Goal: Task Accomplishment & Management: Manage account settings

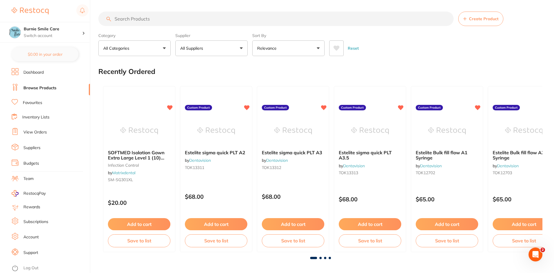
click at [51, 128] on li "View Orders" at bounding box center [51, 132] width 78 height 9
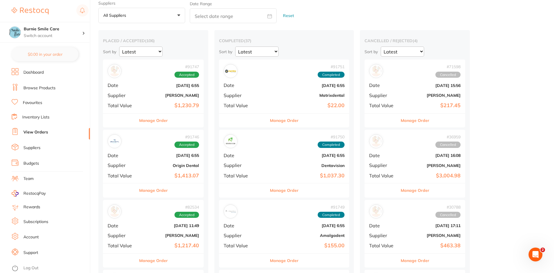
scroll to position [123, 0]
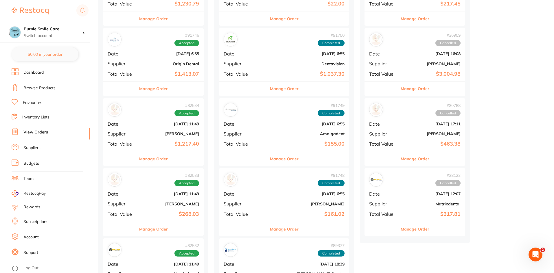
click at [153, 136] on b "[PERSON_NAME]" at bounding box center [170, 134] width 58 height 5
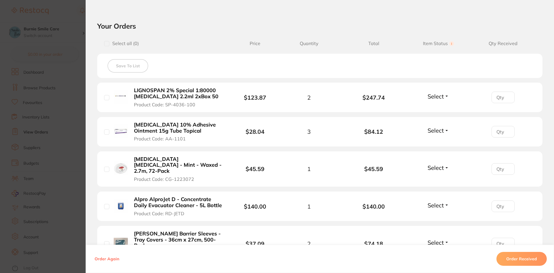
scroll to position [130, 0]
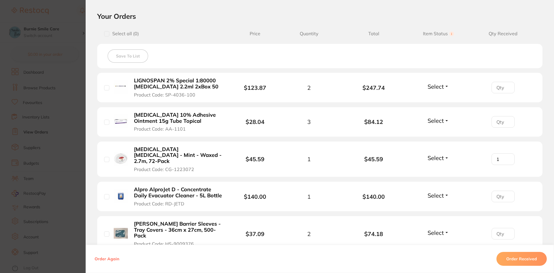
type input "1"
click at [506, 154] on input "1" at bounding box center [503, 160] width 23 height 12
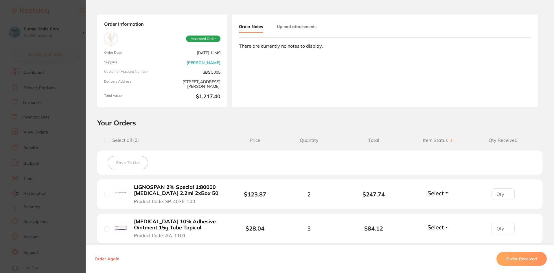
scroll to position [108, 0]
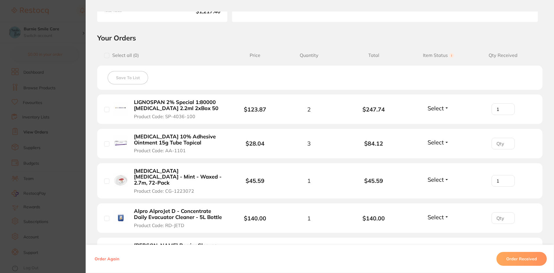
click at [506, 107] on input "1" at bounding box center [503, 110] width 23 height 12
type input "2"
click at [506, 107] on input "2" at bounding box center [503, 110] width 23 height 12
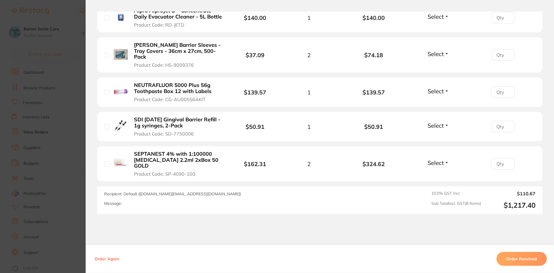
scroll to position [311, 0]
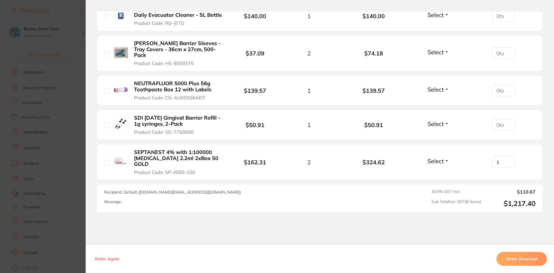
click at [505, 157] on input "1" at bounding box center [503, 163] width 23 height 12
type input "2"
click at [505, 157] on input "2" at bounding box center [503, 163] width 23 height 12
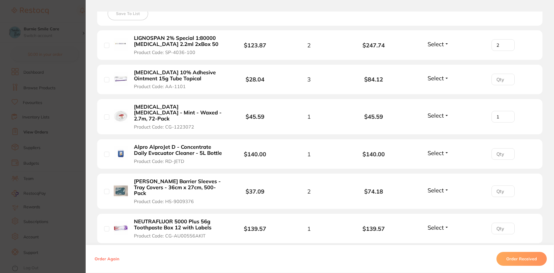
scroll to position [166, 0]
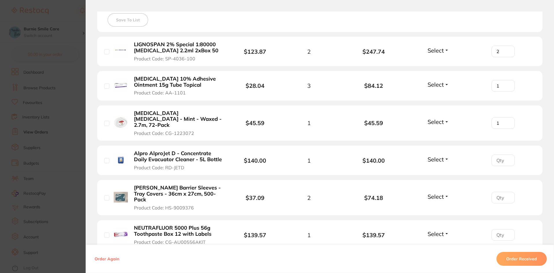
click at [506, 84] on input "1" at bounding box center [503, 86] width 23 height 12
click at [506, 84] on input "2" at bounding box center [503, 86] width 23 height 12
type input "3"
click at [506, 84] on input "3" at bounding box center [503, 86] width 23 height 12
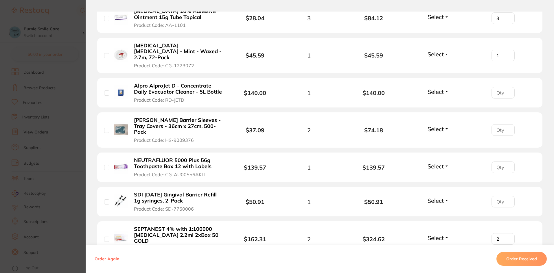
scroll to position [239, 0]
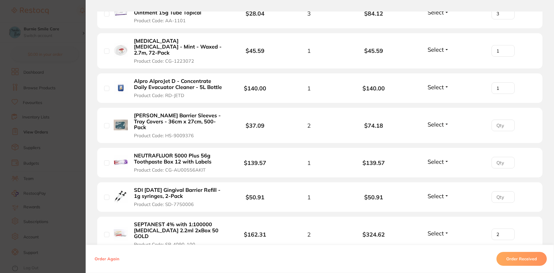
type input "1"
click at [507, 82] on input "1" at bounding box center [503, 88] width 23 height 12
click at [507, 120] on input "1" at bounding box center [503, 126] width 23 height 12
type input "2"
click at [507, 120] on input "2" at bounding box center [503, 126] width 23 height 12
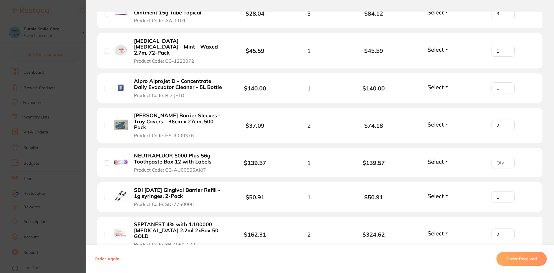
type input "1"
click at [505, 192] on input "1" at bounding box center [503, 198] width 23 height 12
type input "1"
click at [506, 157] on input "1" at bounding box center [503, 163] width 23 height 12
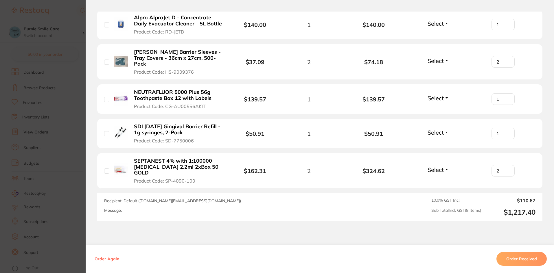
scroll to position [304, 0]
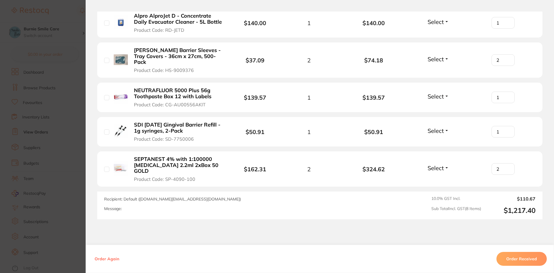
click at [513, 256] on button "Order Received" at bounding box center [521, 259] width 50 height 14
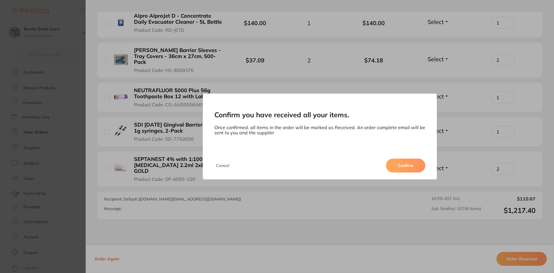
click at [395, 161] on button "Confirm" at bounding box center [405, 166] width 39 height 14
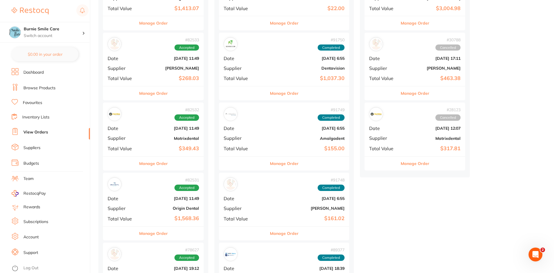
scroll to position [188, 0]
click at [150, 72] on div "# 82533 Accepted Date [DATE] 11:49 Supplier [PERSON_NAME] Total Value $268.03" at bounding box center [153, 60] width 101 height 54
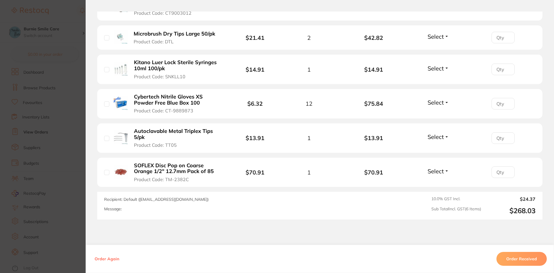
scroll to position [217, 0]
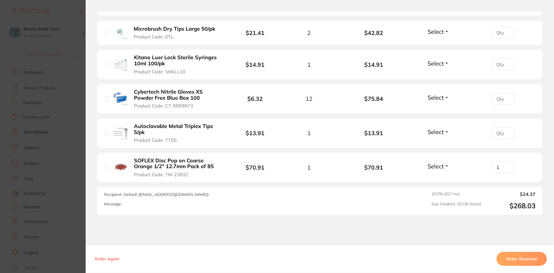
type input "1"
click at [505, 166] on input "1" at bounding box center [503, 168] width 23 height 12
type input "1"
click at [505, 130] on input "1" at bounding box center [503, 134] width 23 height 12
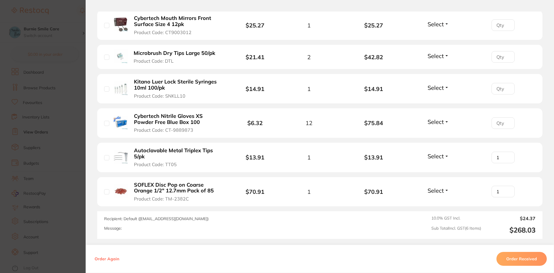
scroll to position [188, 0]
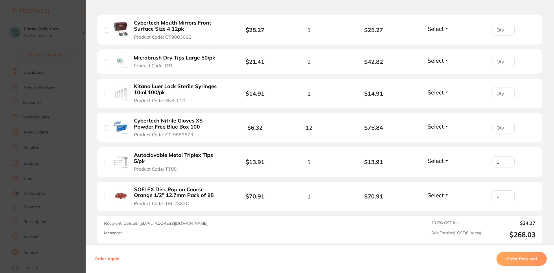
click at [492, 127] on input "number" at bounding box center [503, 128] width 23 height 12
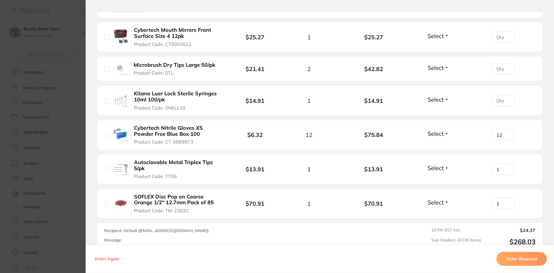
type input "12"
type input "1"
click at [506, 100] on input "1" at bounding box center [503, 101] width 23 height 12
click at [506, 68] on input "1" at bounding box center [503, 69] width 23 height 12
type input "2"
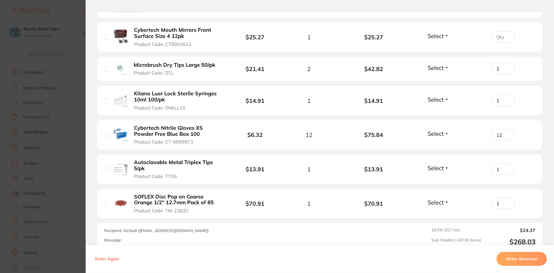
click at [506, 68] on input "2" at bounding box center [503, 69] width 23 height 12
type input "1"
click at [505, 35] on input "1" at bounding box center [503, 37] width 23 height 12
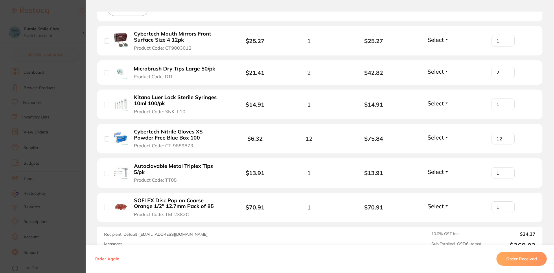
scroll to position [217, 0]
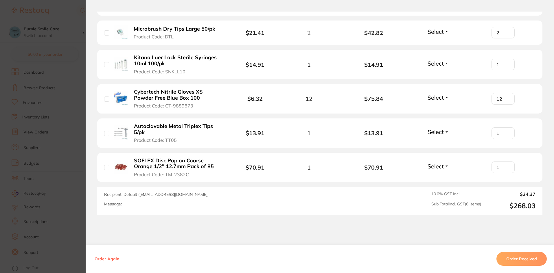
click at [522, 262] on button "Order Received" at bounding box center [521, 259] width 50 height 14
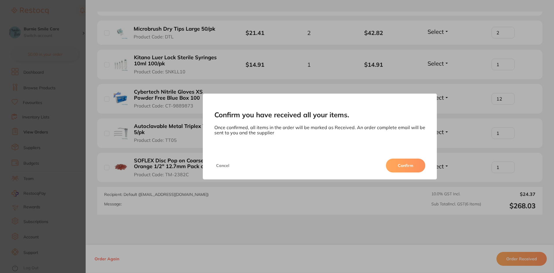
click at [406, 170] on button "Confirm" at bounding box center [405, 166] width 39 height 14
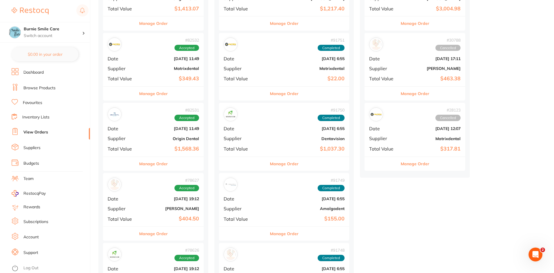
scroll to position [188, 0]
click at [148, 71] on div "# 82532 Accepted Date [DATE] 11:49 Supplier Matrixdental Total Value $349.43" at bounding box center [153, 60] width 101 height 54
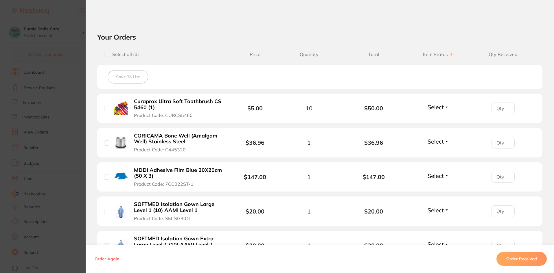
scroll to position [231, 0]
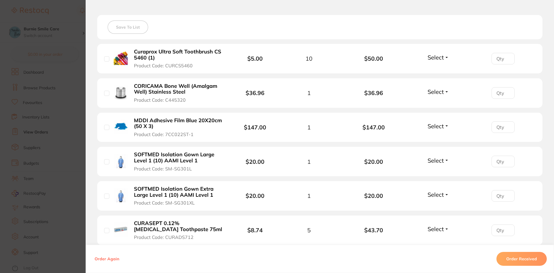
click at [496, 58] on input "number" at bounding box center [503, 59] width 23 height 12
type input "10"
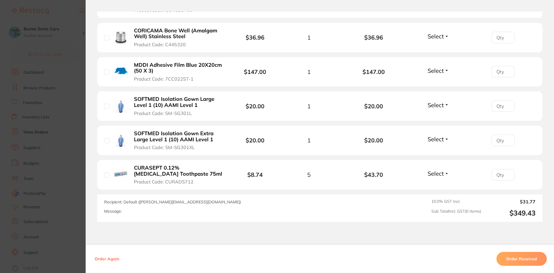
scroll to position [297, 0]
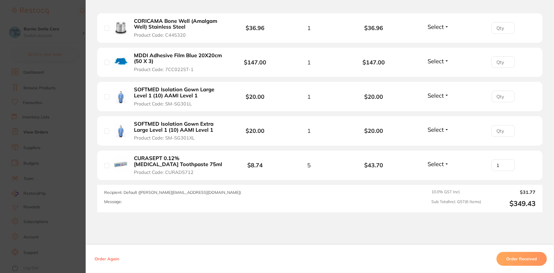
click at [506, 164] on input "1" at bounding box center [503, 166] width 23 height 12
click at [506, 164] on input "2" at bounding box center [503, 166] width 23 height 12
click at [506, 164] on input "3" at bounding box center [503, 166] width 23 height 12
click at [506, 164] on input "4" at bounding box center [503, 166] width 23 height 12
type input "5"
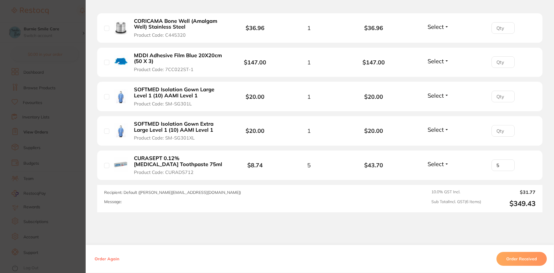
click at [506, 164] on input "5" at bounding box center [503, 166] width 23 height 12
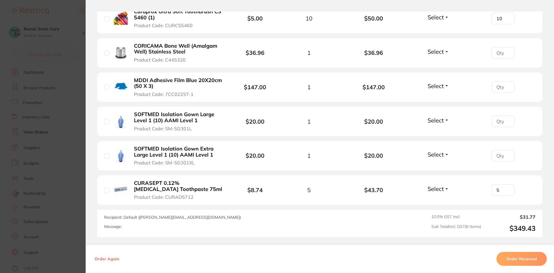
scroll to position [268, 0]
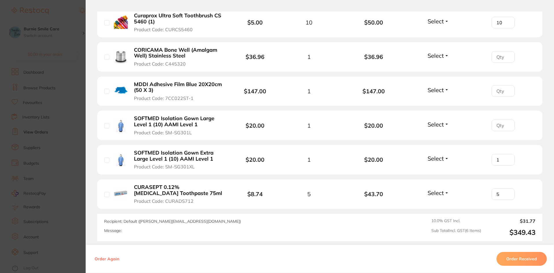
type input "1"
click at [507, 159] on input "1" at bounding box center [503, 160] width 23 height 12
type input "1"
click at [507, 124] on input "1" at bounding box center [503, 126] width 23 height 12
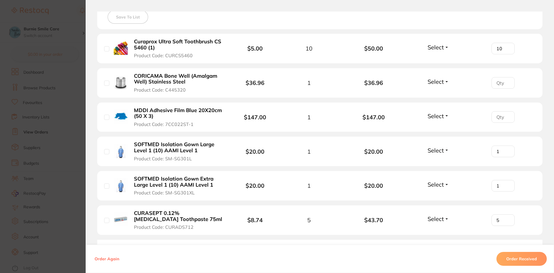
scroll to position [239, 0]
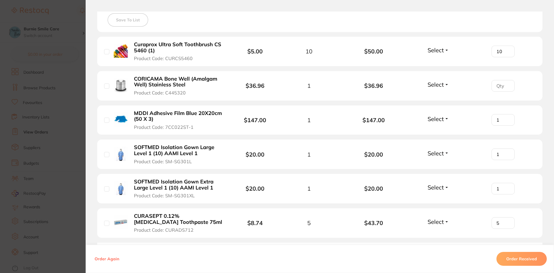
type input "1"
click at [506, 118] on input "1" at bounding box center [503, 120] width 23 height 12
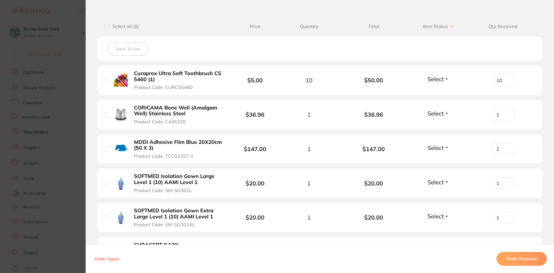
type input "1"
click at [507, 113] on input "1" at bounding box center [503, 115] width 23 height 12
click at [535, 261] on button "Order Received" at bounding box center [521, 259] width 50 height 14
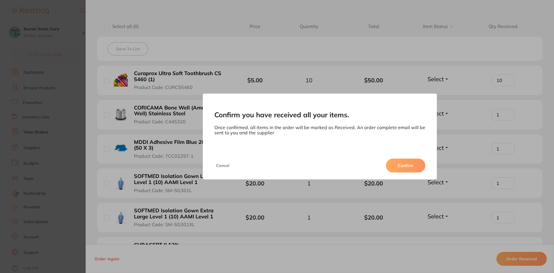
click at [409, 164] on button "Confirm" at bounding box center [405, 166] width 39 height 14
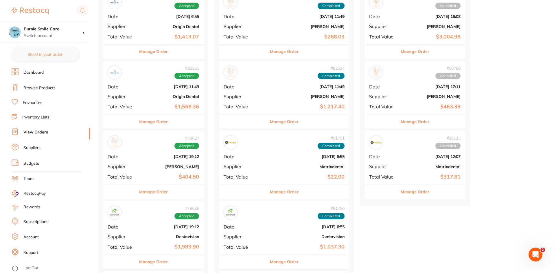
scroll to position [210, 0]
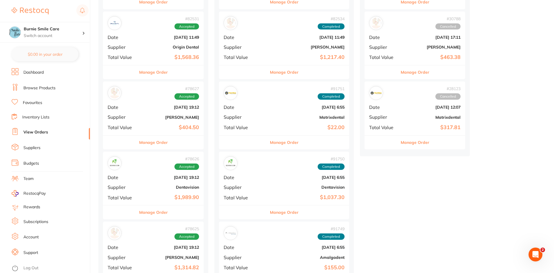
click at [159, 38] on b "[DATE] 11:49" at bounding box center [170, 37] width 58 height 5
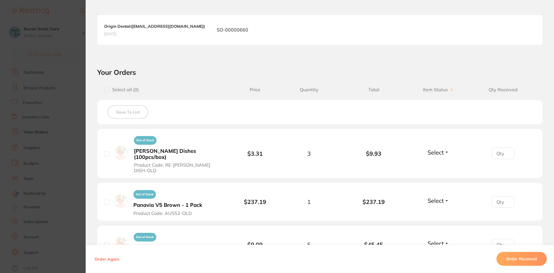
scroll to position [152, 0]
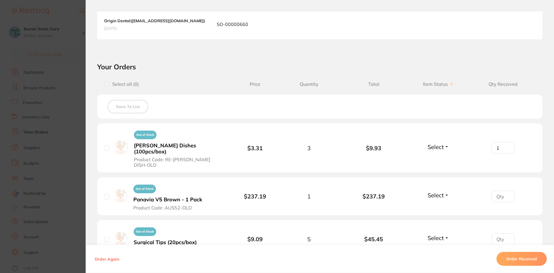
click at [508, 142] on input "1" at bounding box center [503, 148] width 23 height 12
click at [508, 142] on input "2" at bounding box center [503, 148] width 23 height 12
type input "3"
click at [508, 142] on input "3" at bounding box center [503, 148] width 23 height 12
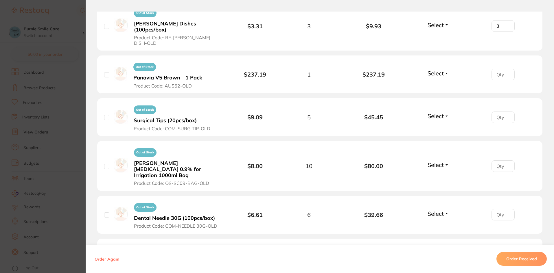
scroll to position [275, 0]
type input "1"
click at [507, 68] on input "1" at bounding box center [503, 74] width 23 height 12
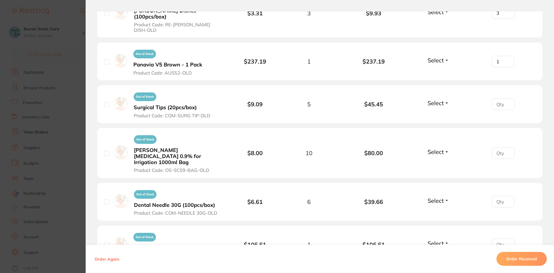
scroll to position [311, 0]
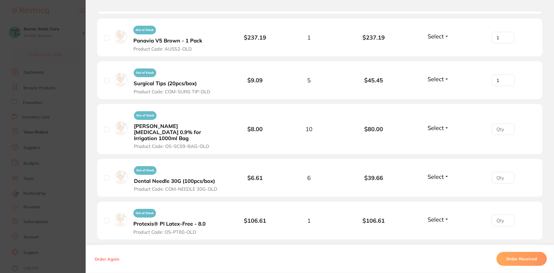
click at [505, 75] on input "1" at bounding box center [503, 81] width 23 height 12
click at [505, 75] on input "2" at bounding box center [503, 81] width 23 height 12
click at [505, 75] on input "3" at bounding box center [503, 81] width 23 height 12
click at [505, 75] on input "4" at bounding box center [503, 81] width 23 height 12
type input "5"
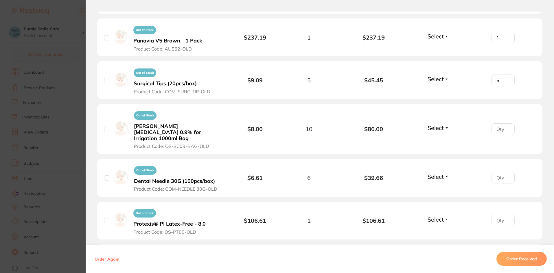
click at [505, 75] on input "5" at bounding box center [503, 81] width 23 height 12
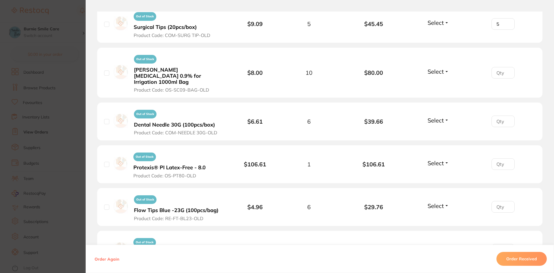
scroll to position [369, 0]
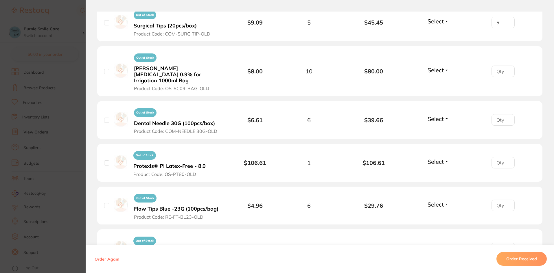
click at [499, 66] on input "number" at bounding box center [503, 72] width 23 height 12
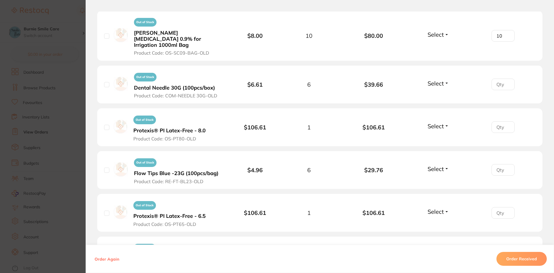
scroll to position [405, 0]
type input "10"
